Goal: Task Accomplishment & Management: Use online tool/utility

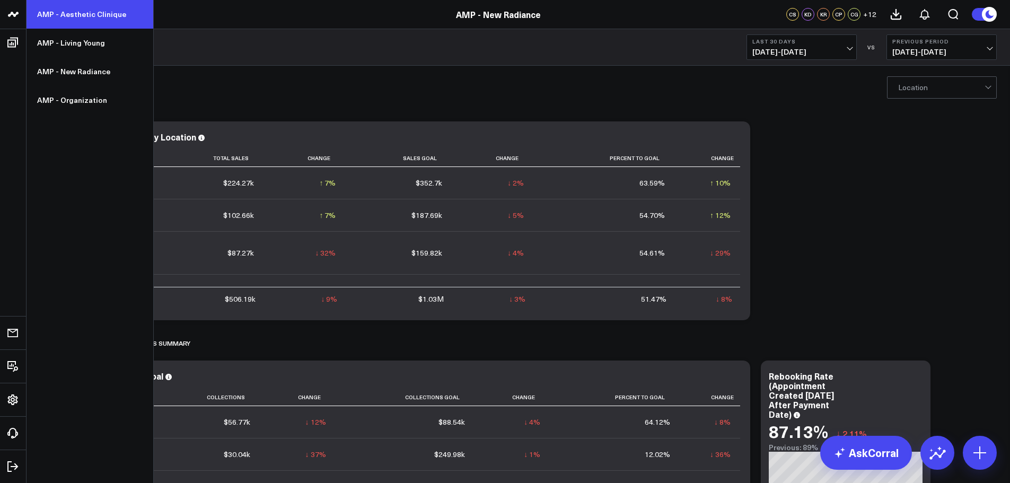
click at [73, 11] on link "AMP - Aesthetic Clinique" at bounding box center [90, 14] width 127 height 29
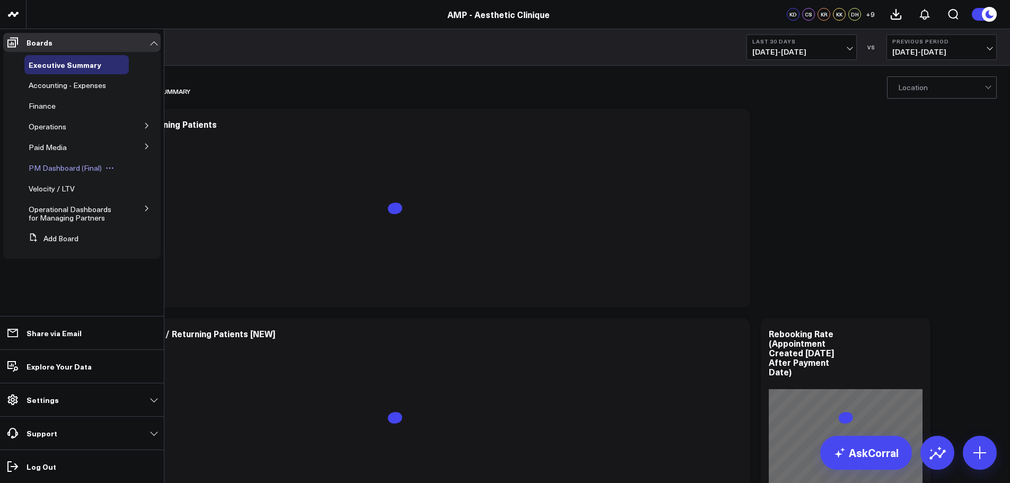
click at [64, 169] on span "PM Dashboard (Final)" at bounding box center [65, 168] width 73 height 10
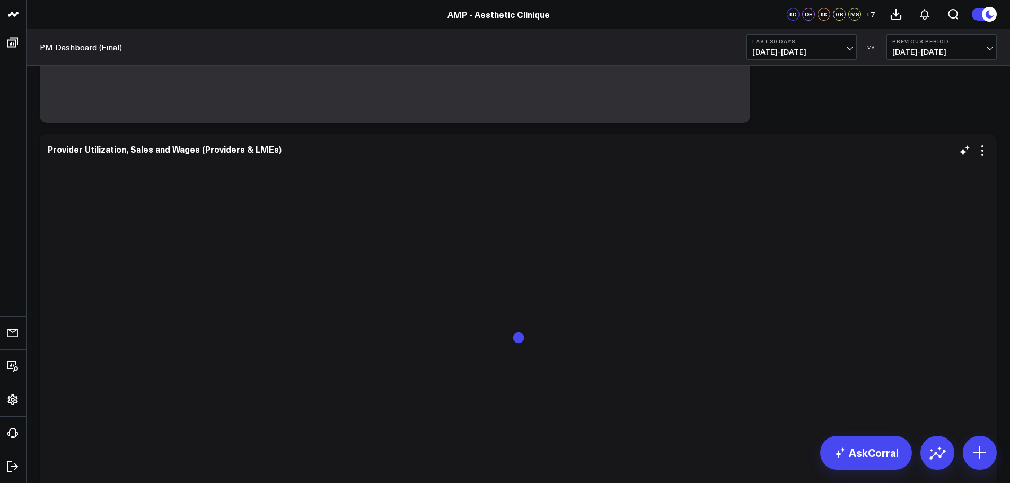
scroll to position [424, 0]
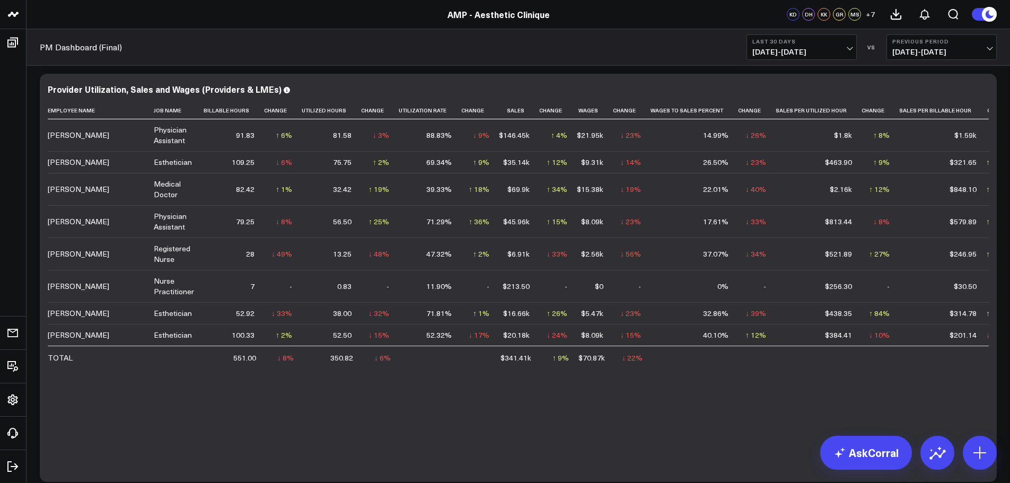
click at [780, 46] on button "Last 30 Days [DATE] - [DATE]" at bounding box center [802, 46] width 110 height 25
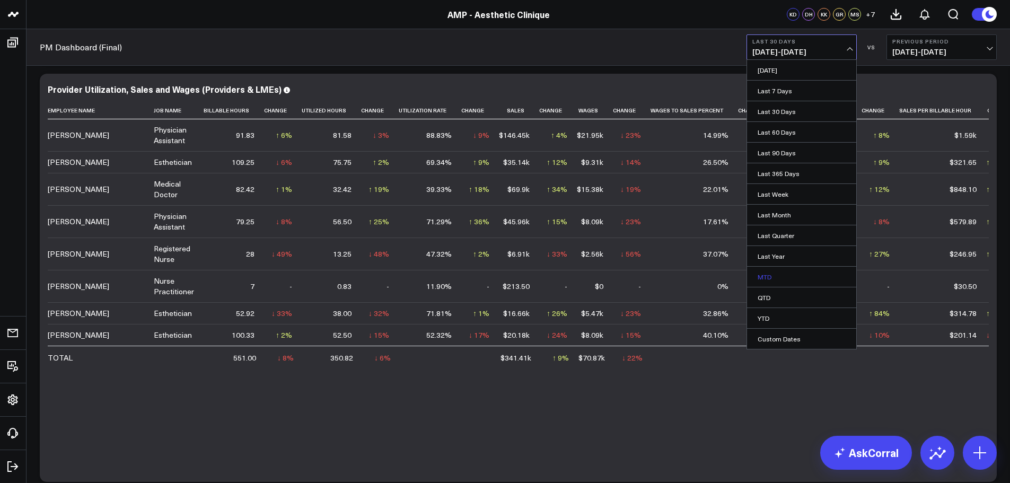
click at [769, 276] on link "MTD" at bounding box center [801, 277] width 109 height 20
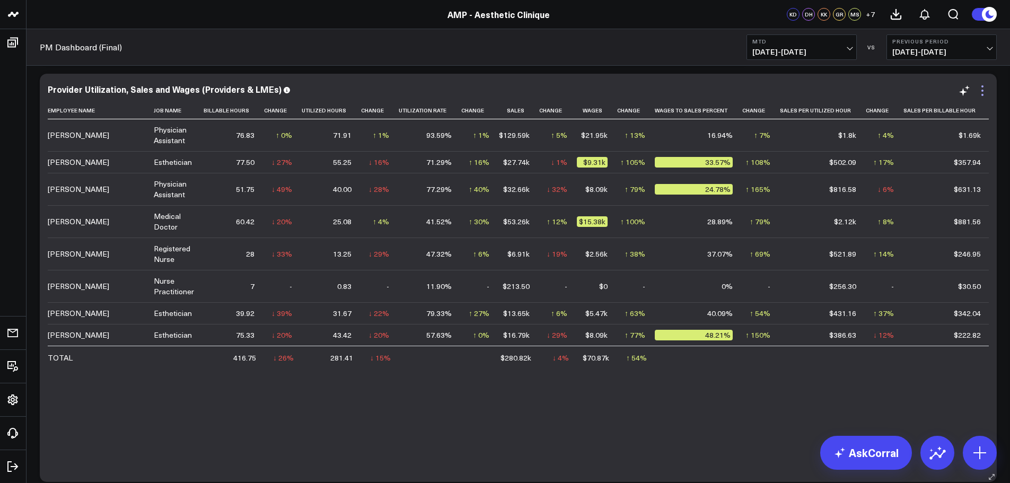
click at [982, 92] on icon at bounding box center [982, 90] width 13 height 13
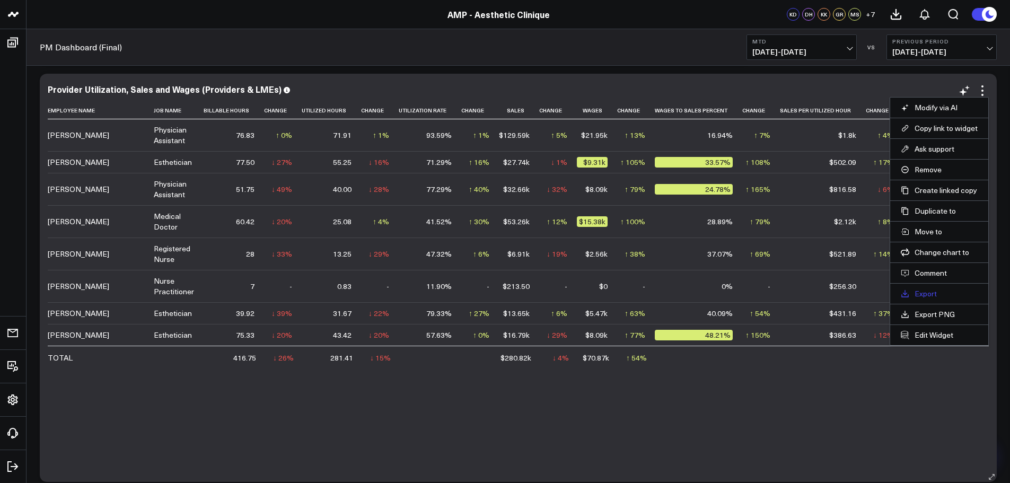
click at [928, 296] on link "Export" at bounding box center [939, 294] width 77 height 10
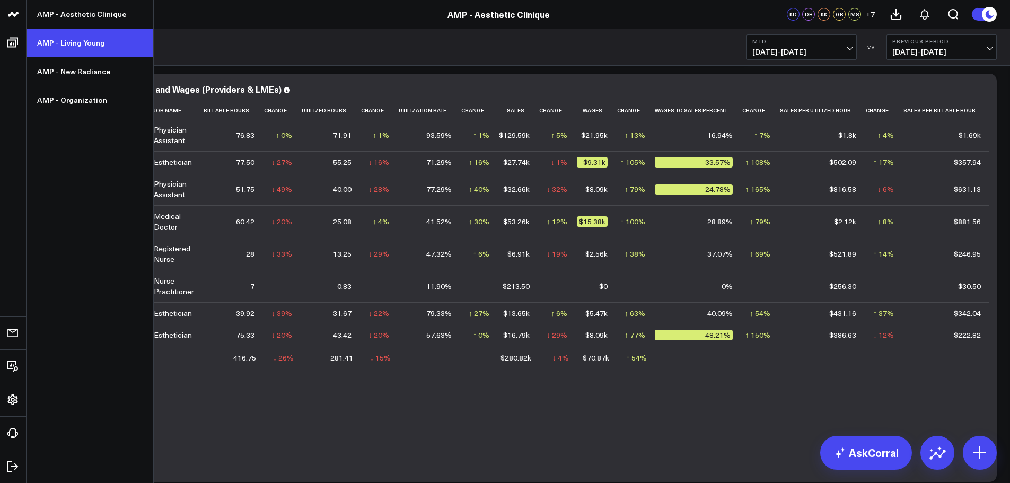
click at [82, 50] on link "AMP - Living Young" at bounding box center [90, 43] width 127 height 29
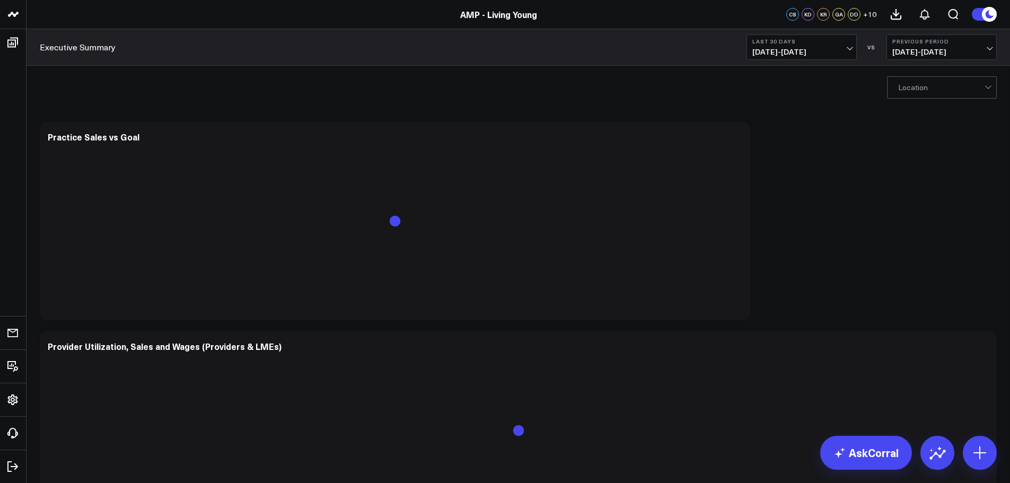
click at [791, 47] on button "Last 30 Days [DATE] - [DATE]" at bounding box center [802, 46] width 110 height 25
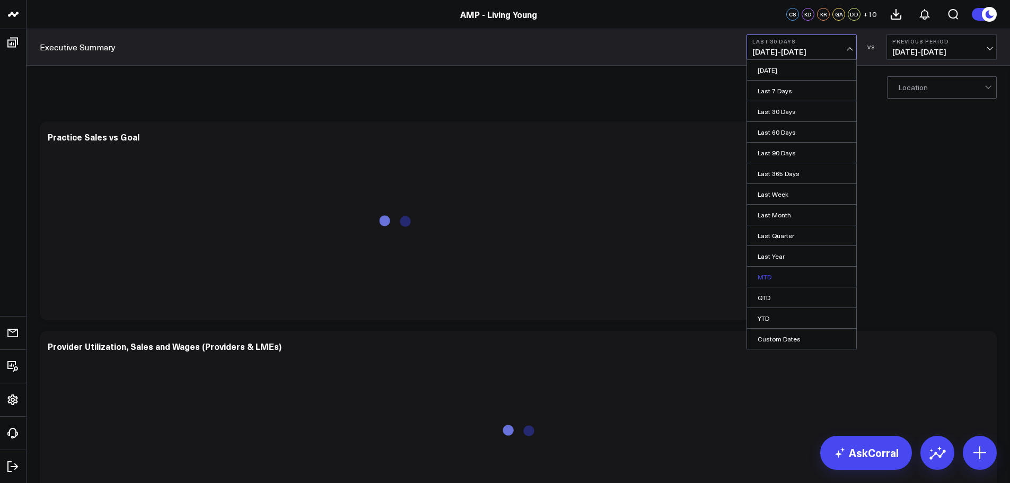
click at [774, 275] on link "MTD" at bounding box center [801, 277] width 109 height 20
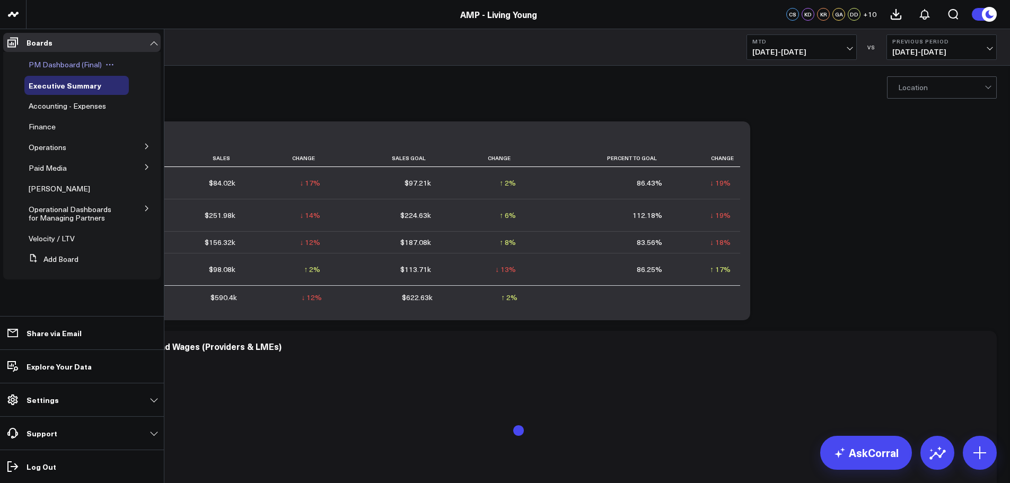
click at [60, 61] on span "PM Dashboard (Final)" at bounding box center [65, 64] width 73 height 10
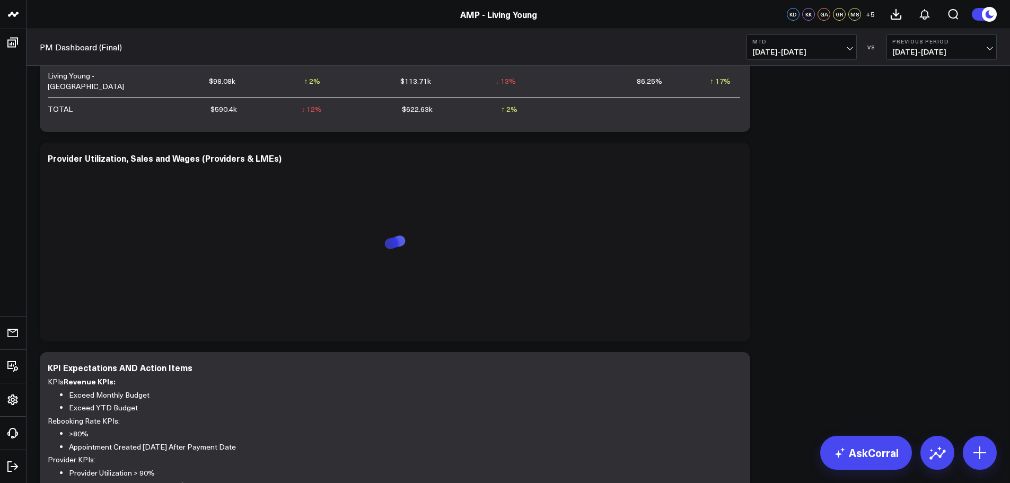
scroll to position [583, 0]
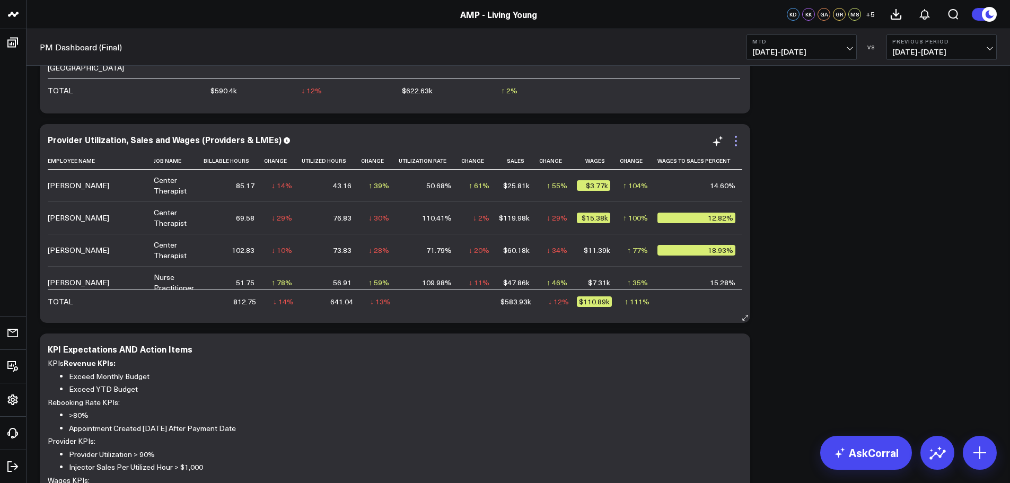
click at [741, 145] on icon at bounding box center [736, 141] width 13 height 13
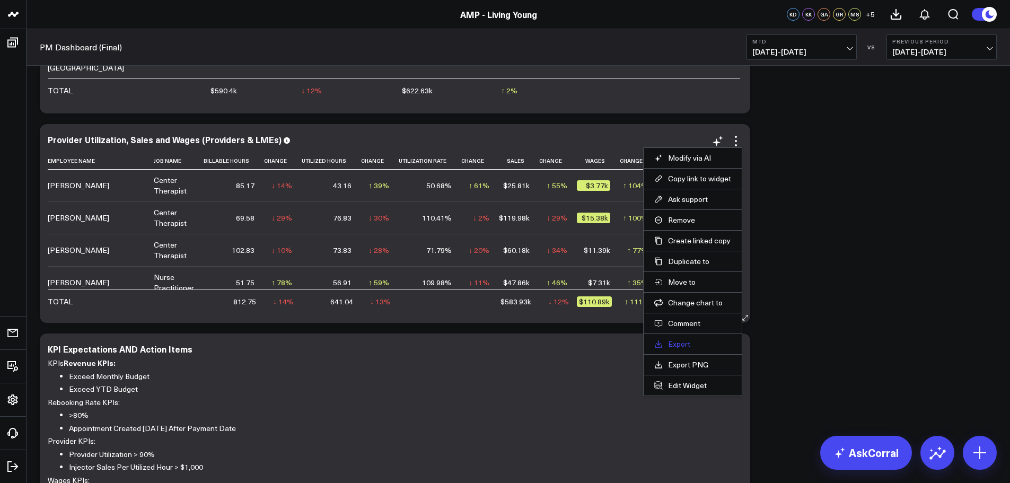
click at [685, 339] on link "Export" at bounding box center [692, 344] width 77 height 10
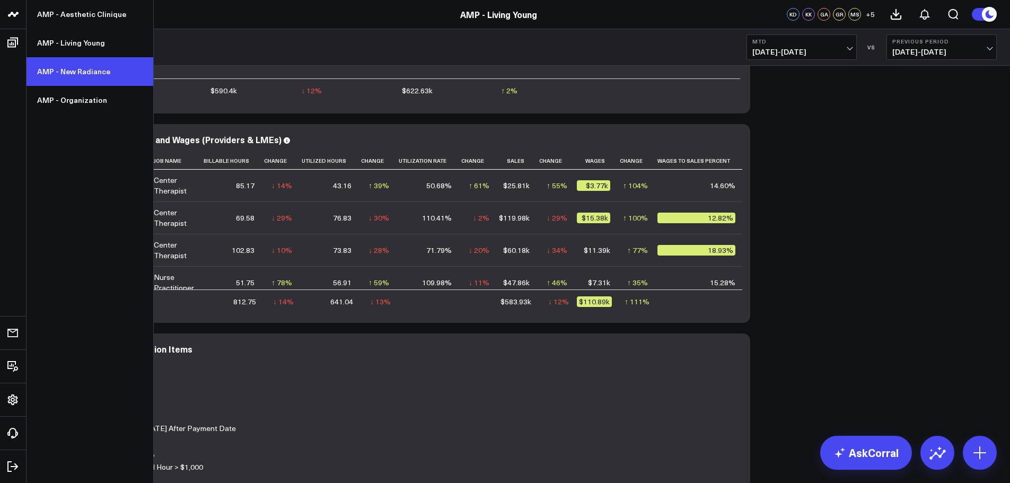
click at [90, 69] on link "AMP - New Radiance" at bounding box center [90, 71] width 127 height 29
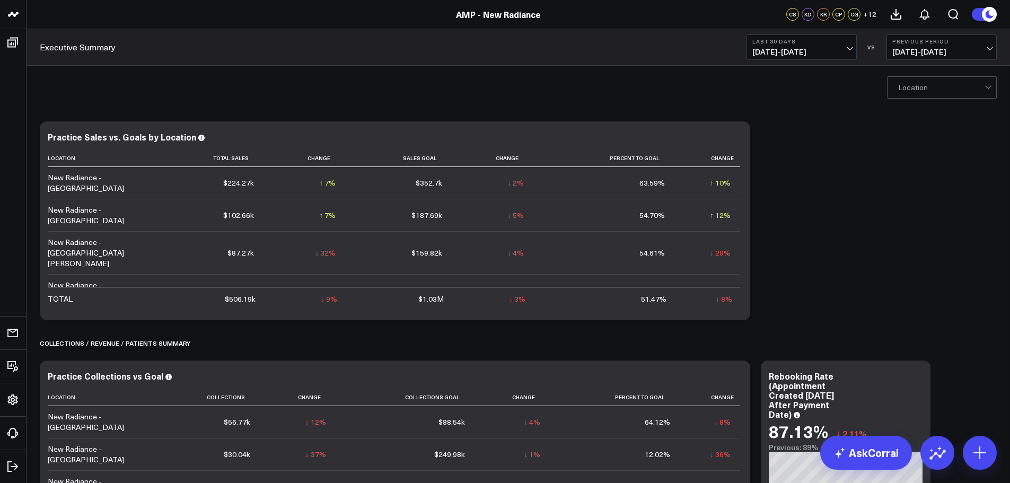
click at [771, 48] on span "07/26/25 - 08/24/25" at bounding box center [802, 52] width 99 height 8
click at [789, 283] on link "MTD" at bounding box center [801, 277] width 109 height 20
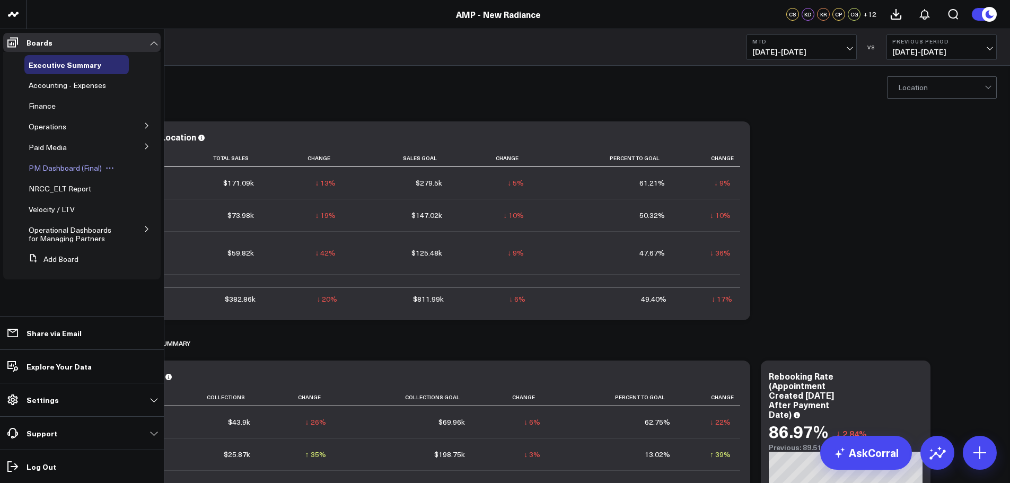
click at [60, 169] on span "PM Dashboard (Final)" at bounding box center [65, 168] width 73 height 10
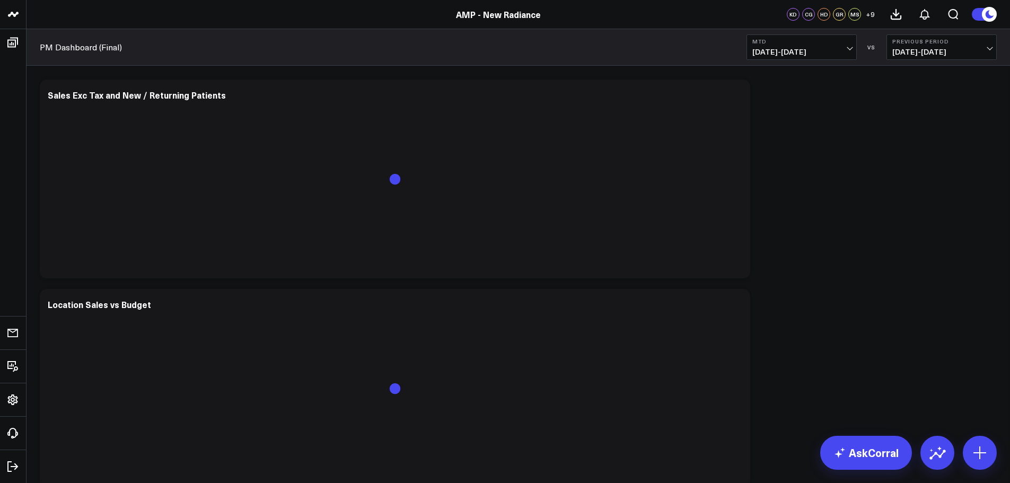
scroll to position [1114, 0]
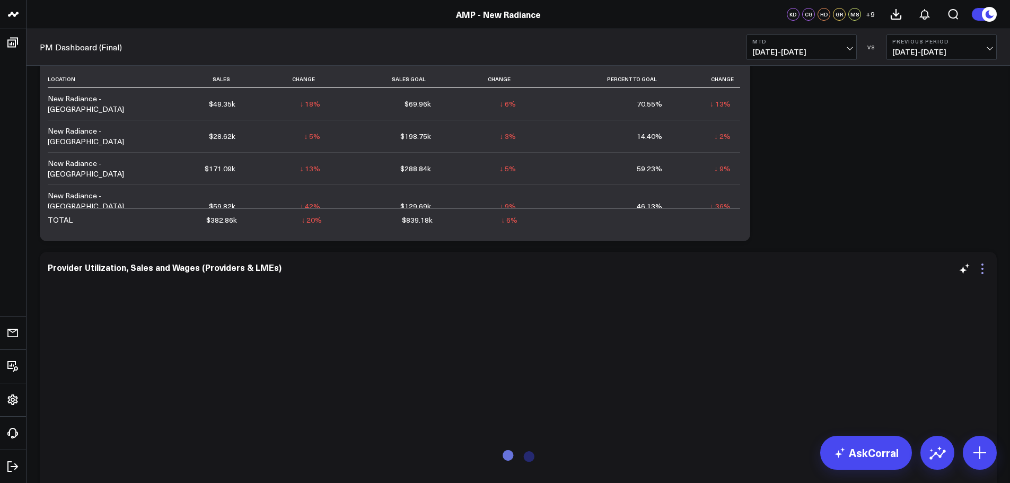
click at [984, 274] on icon at bounding box center [982, 269] width 13 height 13
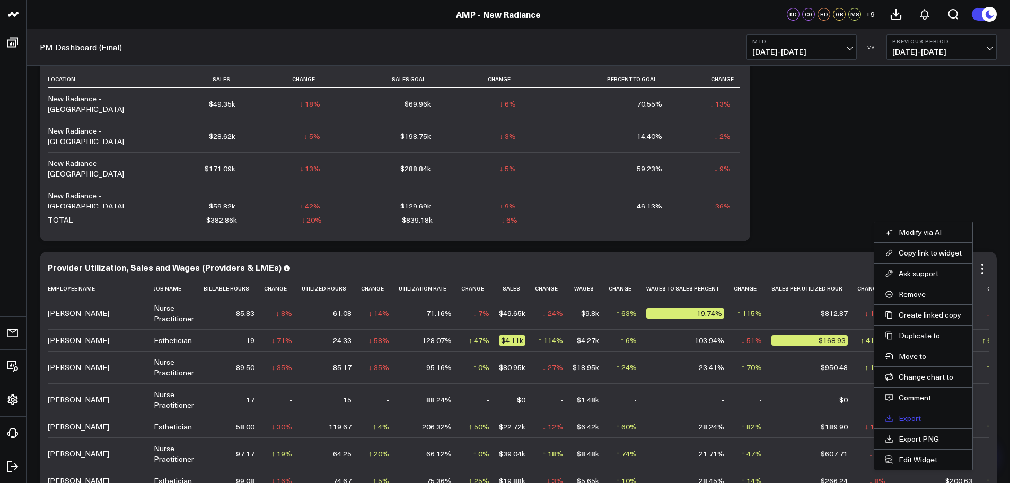
click at [920, 422] on link "Export" at bounding box center [923, 419] width 77 height 10
